Goal: Task Accomplishment & Management: Complete application form

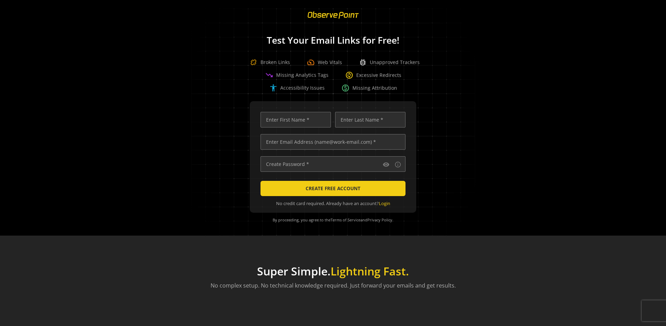
scroll to position [0, 2244]
click at [331, 142] on input "text" at bounding box center [332, 142] width 145 height 16
type input "[EMAIL_ADDRESS][DOMAIN_NAME]"
click at [294, 120] on input "text" at bounding box center [295, 120] width 70 height 16
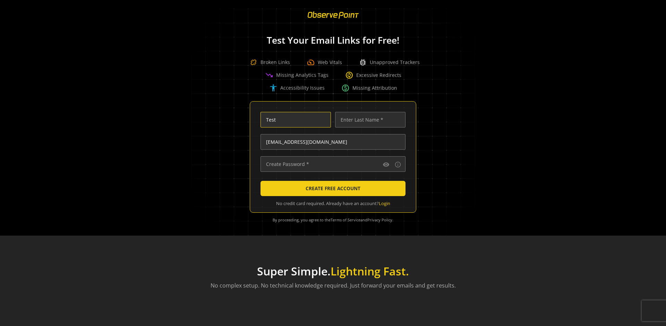
type input "Test"
click at [368, 120] on input "text" at bounding box center [370, 120] width 70 height 16
type input "Test"
click at [331, 164] on input "text" at bounding box center [332, 164] width 145 height 16
type input "••••••••••••••"
